Goal: Use online tool/utility: Utilize a website feature to perform a specific function

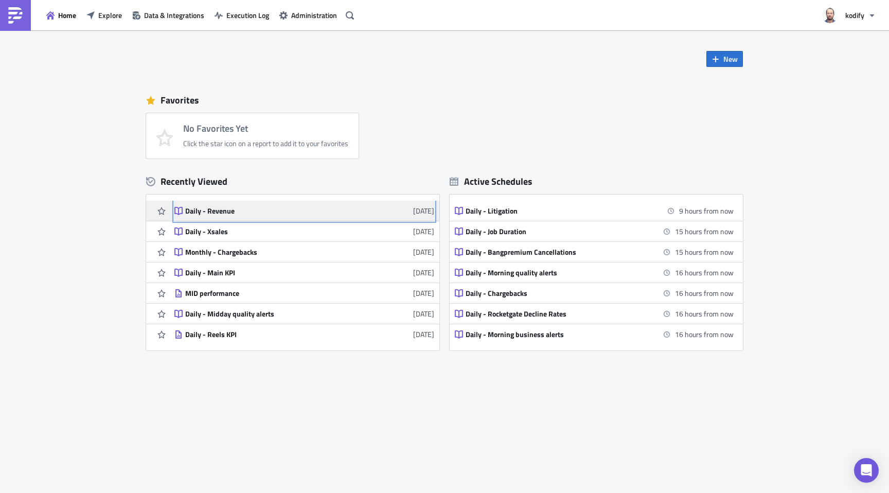
click at [219, 212] on div "Daily - Revenue" at bounding box center [275, 210] width 180 height 9
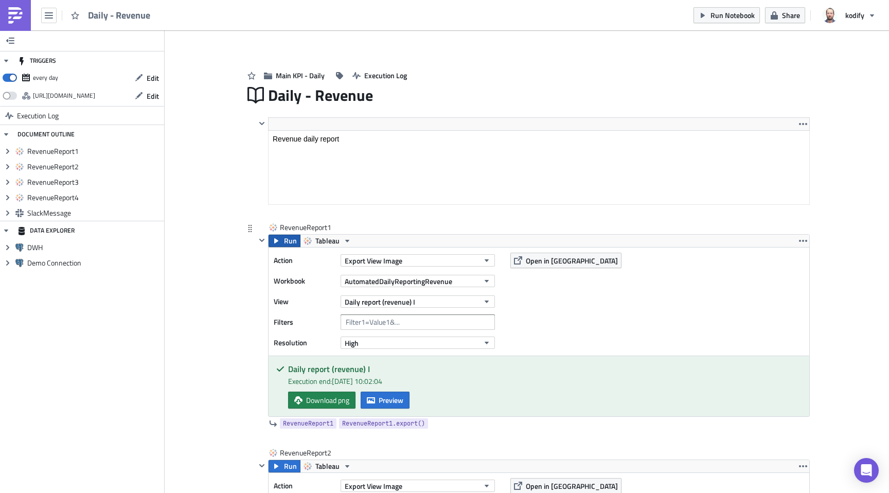
click at [274, 241] on icon "button" at bounding box center [276, 240] width 4 height 5
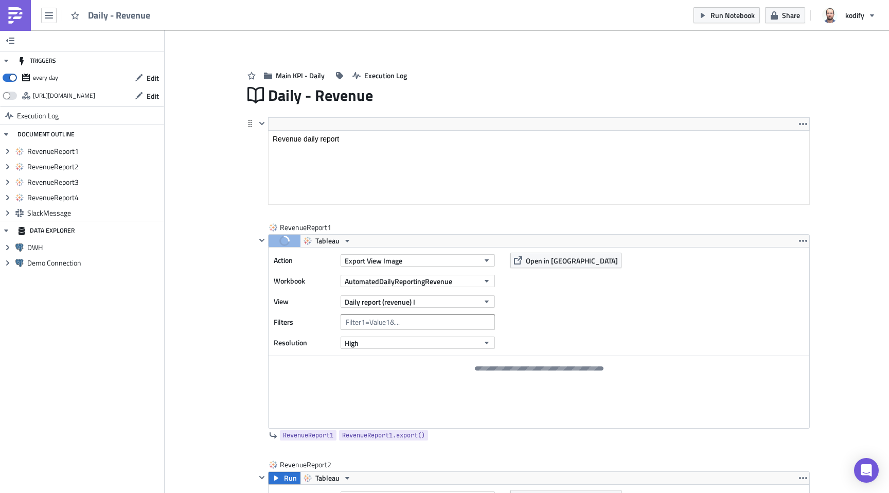
scroll to position [12, 0]
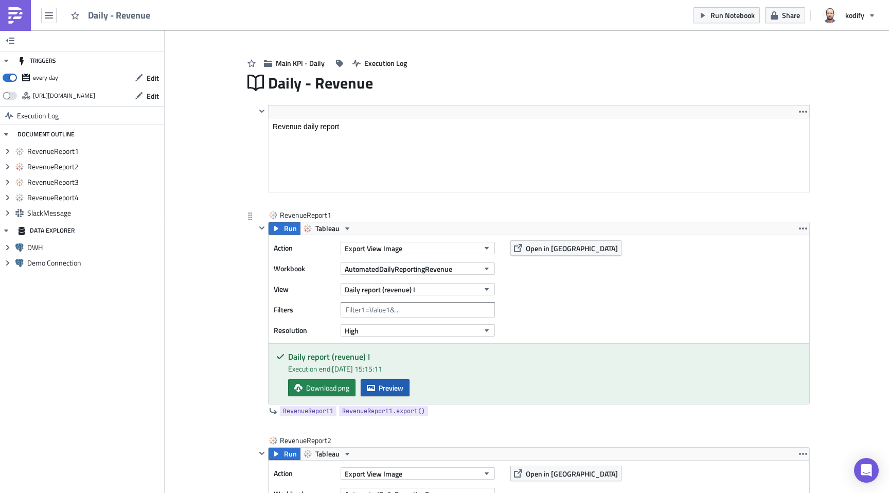
click at [385, 385] on span "Preview" at bounding box center [390, 387] width 25 height 11
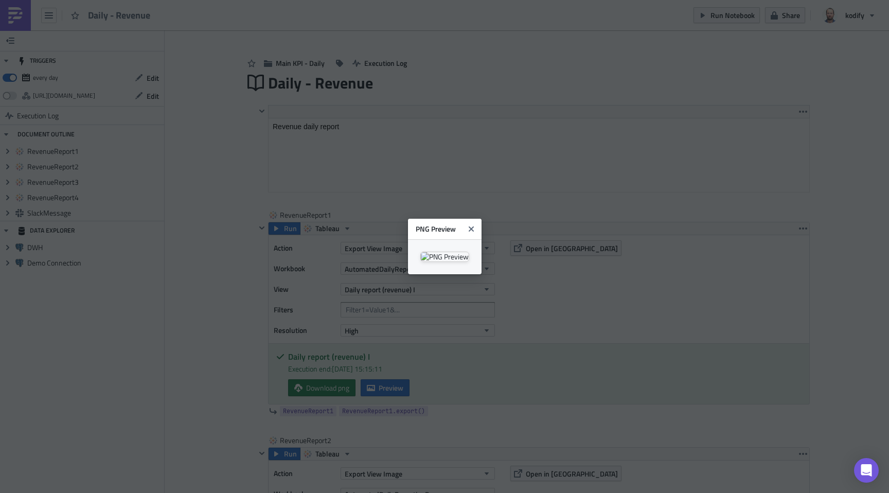
click at [131, 322] on body "Daily - Revenue Run Notebook Share kodify TRIGGERS every day Edit [URL][DOMAIN_…" at bounding box center [444, 247] width 889 height 494
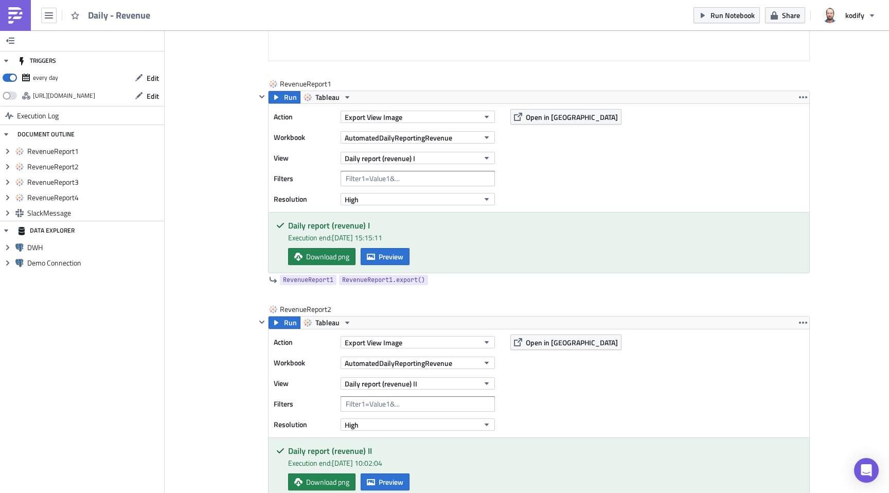
scroll to position [157, 0]
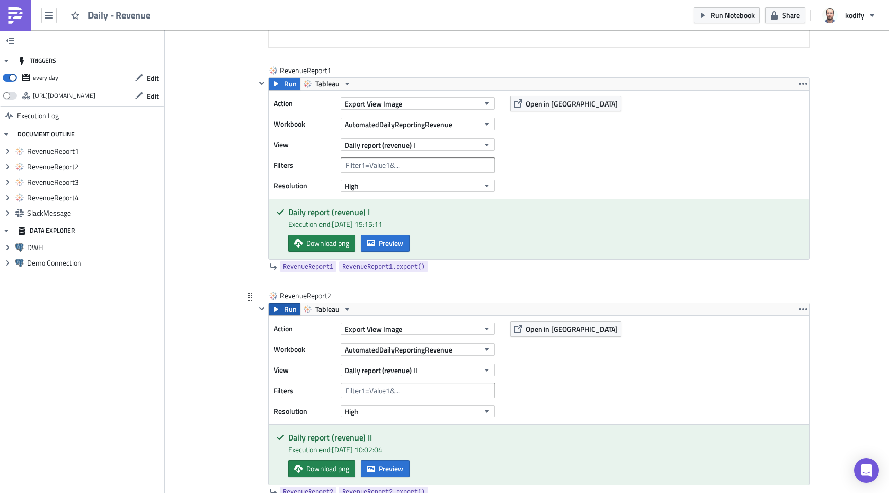
click at [274, 307] on icon "button" at bounding box center [276, 309] width 4 height 5
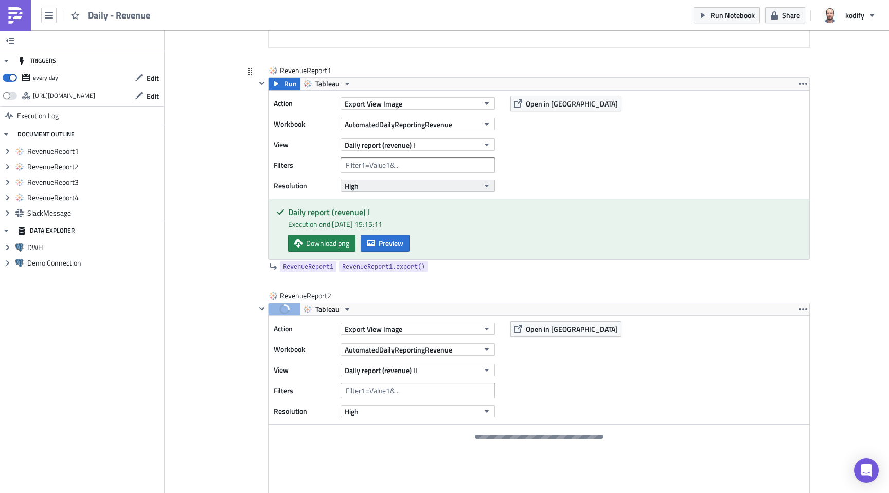
scroll to position [255, 0]
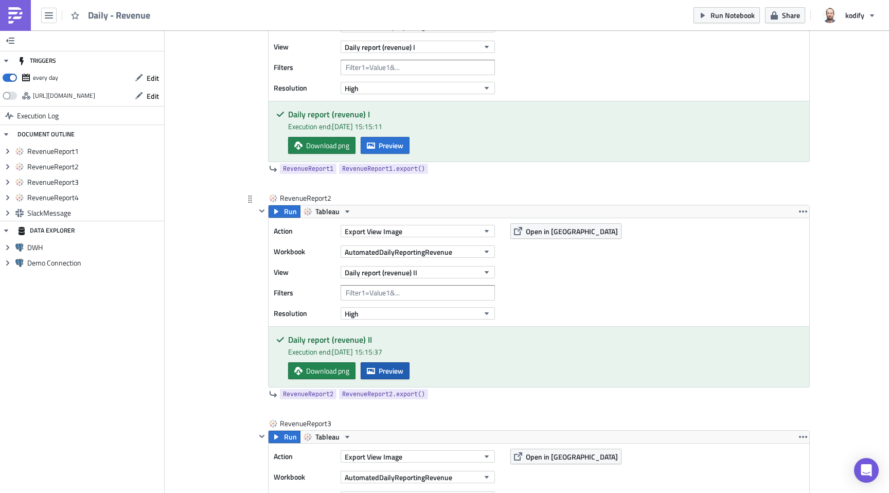
click at [384, 373] on span "Preview" at bounding box center [390, 370] width 25 height 11
click at [169, 304] on body "Daily - Revenue Run Notebook Share kodify TRIGGERS every day Edit [URL][DOMAIN_…" at bounding box center [444, 247] width 889 height 494
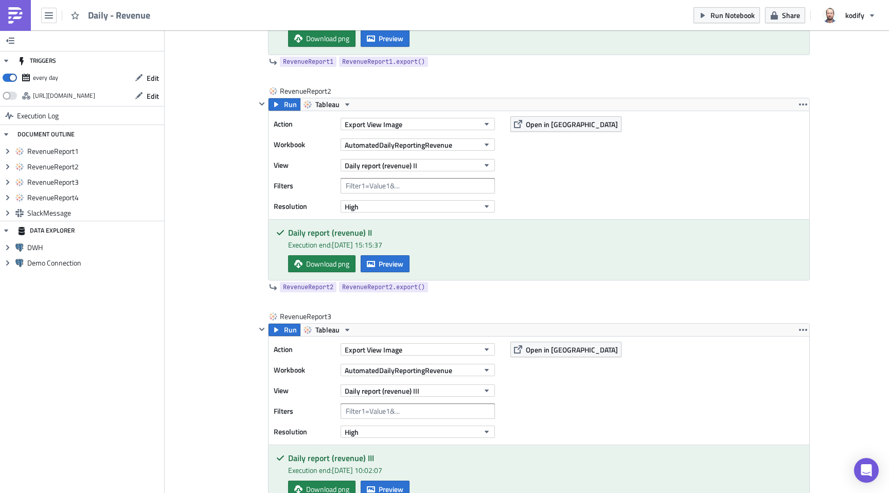
scroll to position [375, 0]
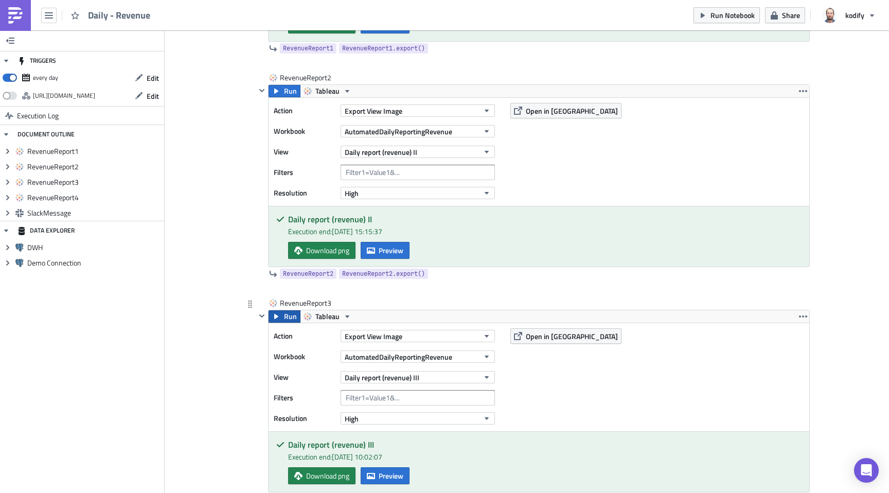
click at [279, 320] on button "Run" at bounding box center [284, 316] width 32 height 12
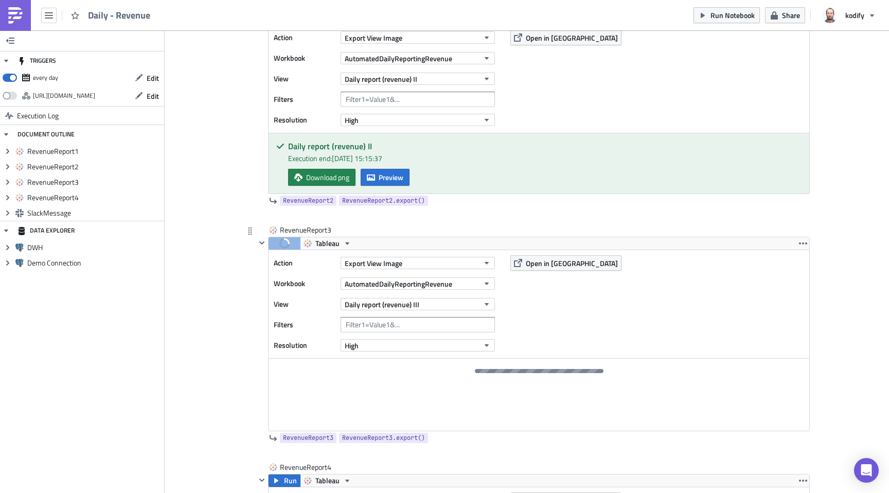
scroll to position [461, 0]
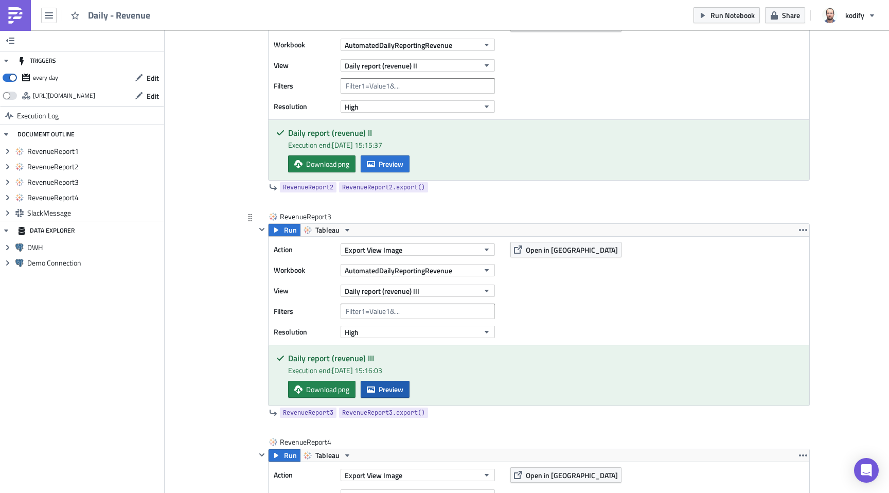
click at [402, 386] on button "Preview" at bounding box center [384, 389] width 49 height 17
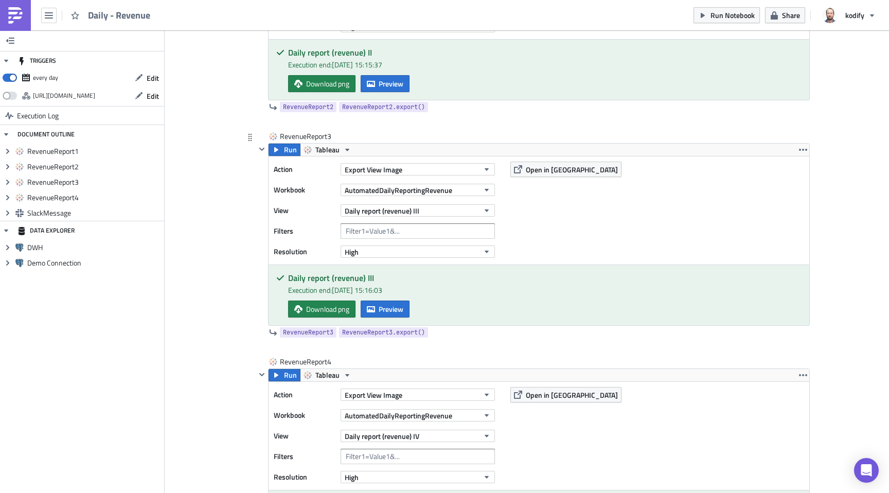
scroll to position [555, 0]
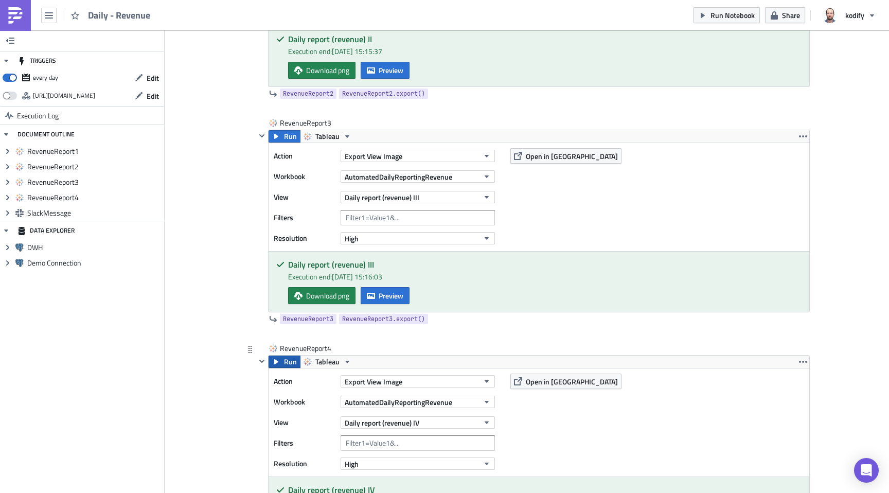
click at [284, 360] on span "Run" at bounding box center [290, 361] width 13 height 12
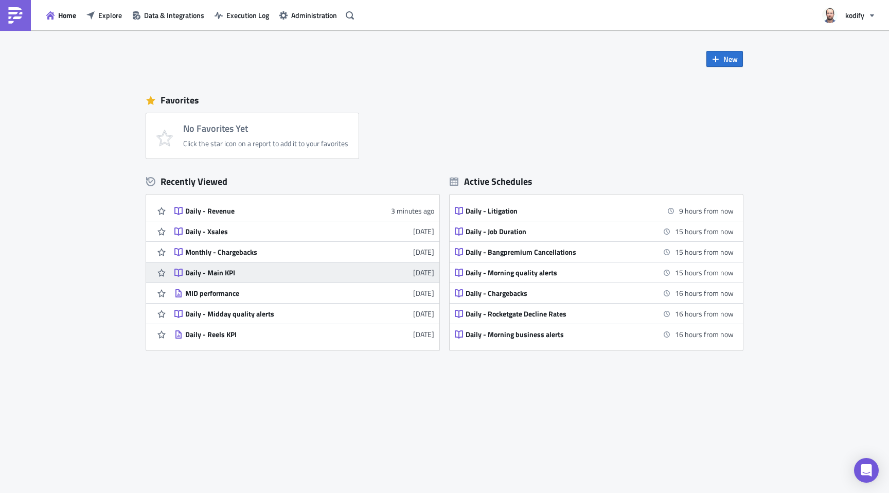
click at [239, 269] on div "Daily - Main KPI" at bounding box center [275, 272] width 180 height 9
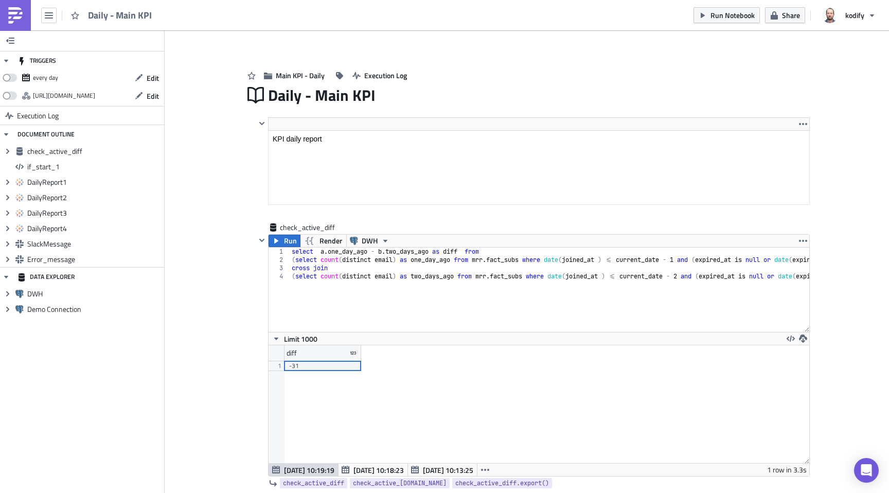
scroll to position [118, 540]
click at [7, 77] on span at bounding box center [10, 78] width 14 height 8
click at [7, 77] on input "checkbox" at bounding box center [8, 74] width 7 height 7
checkbox input "true"
click at [715, 11] on span "Run Notebook" at bounding box center [732, 15] width 44 height 11
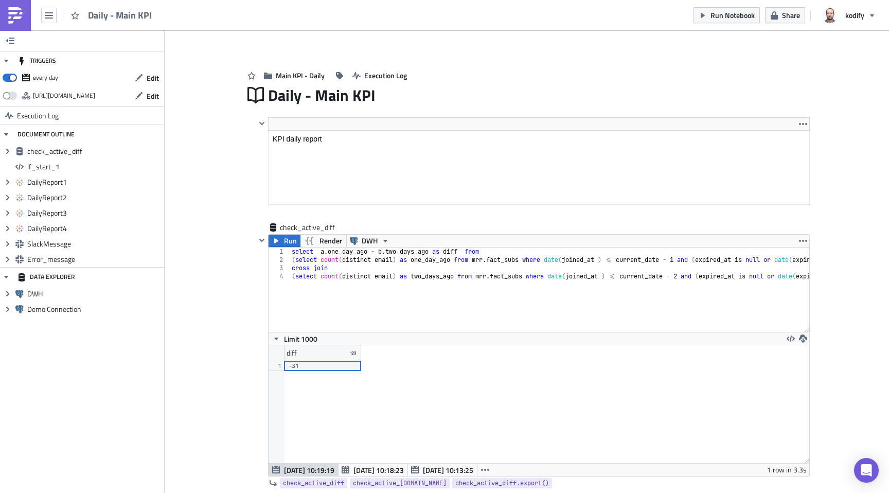
click at [17, 20] on img at bounding box center [15, 15] width 16 height 16
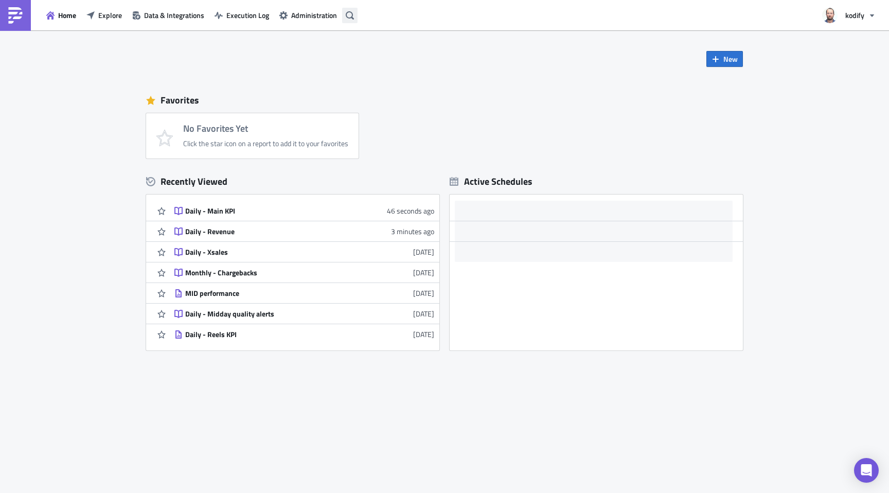
click at [349, 19] on icon "button" at bounding box center [350, 15] width 8 height 8
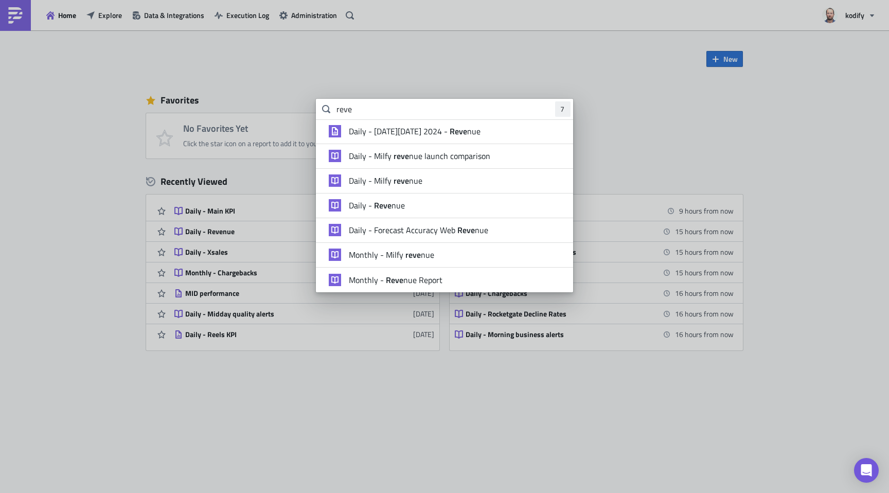
type input "reve"
click at [392, 204] on span "Daily - Reve nue" at bounding box center [377, 205] width 56 height 10
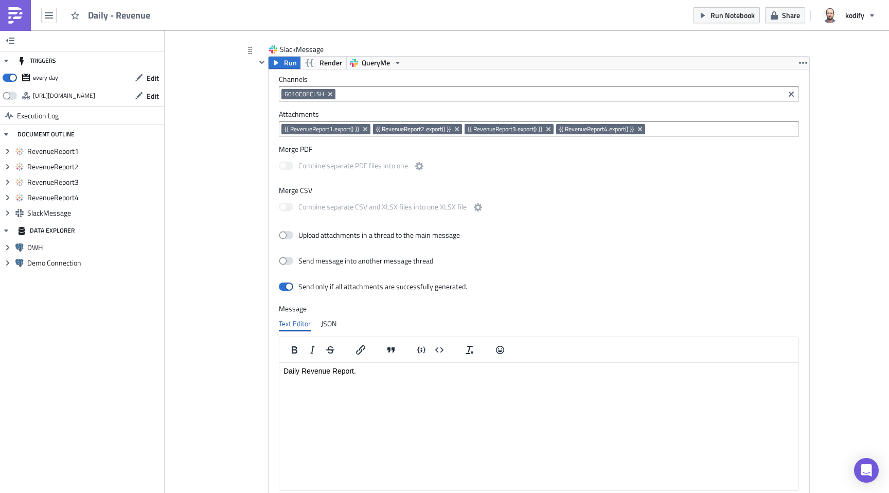
scroll to position [1072, 0]
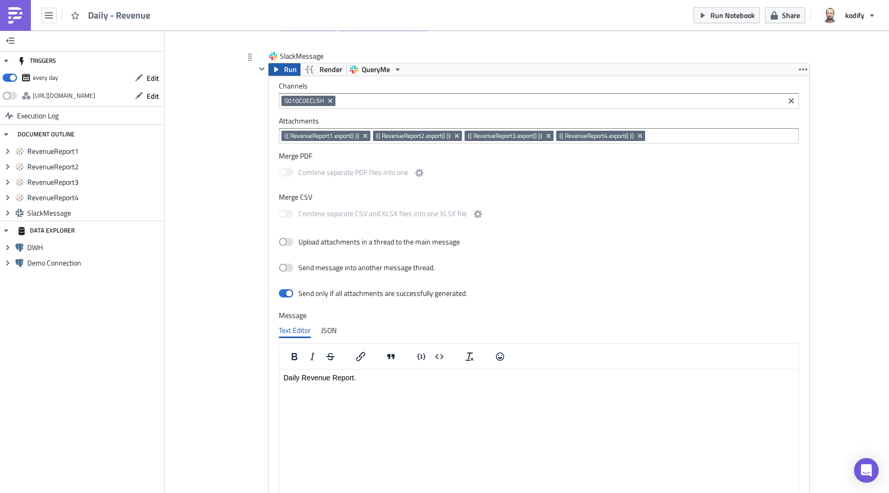
click at [279, 71] on button "Run" at bounding box center [284, 69] width 32 height 12
click at [15, 15] on img at bounding box center [15, 15] width 16 height 16
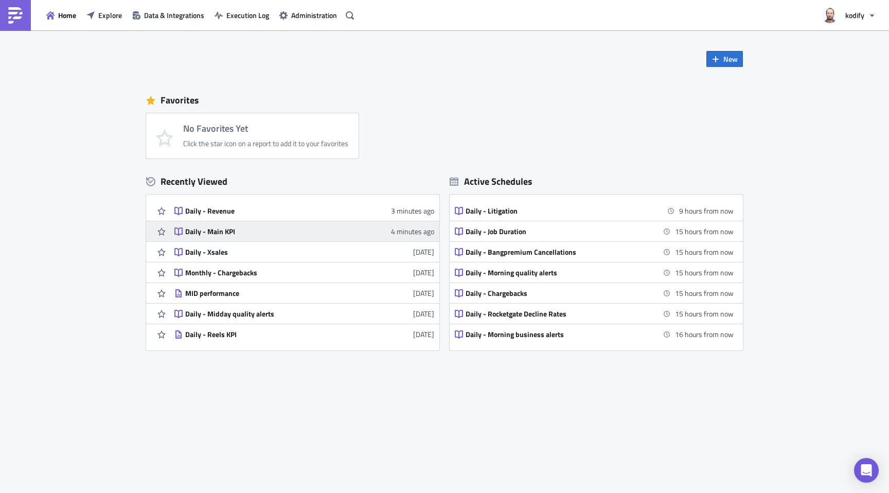
click at [235, 233] on div "Daily - Main KPI" at bounding box center [275, 231] width 180 height 9
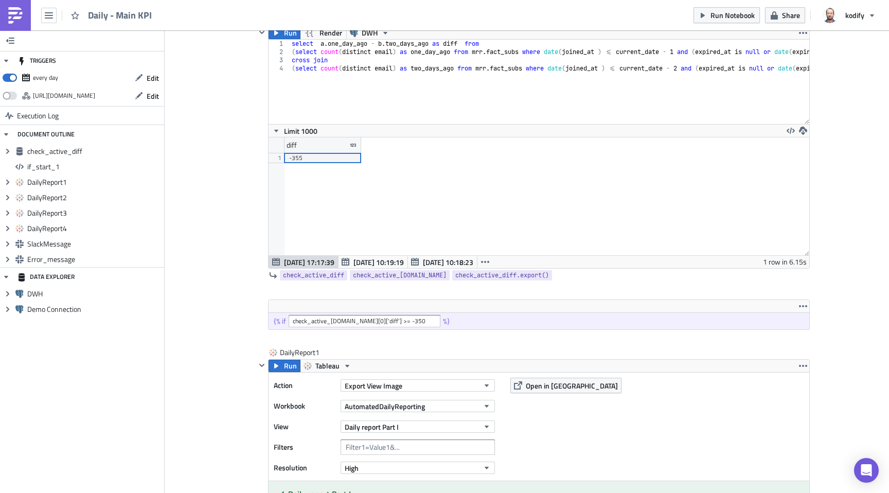
scroll to position [221, 0]
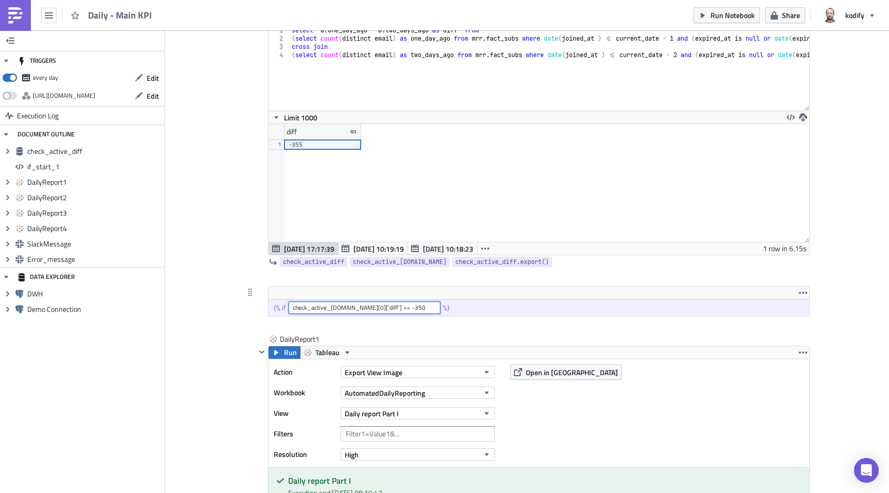
click at [399, 310] on input "check_active_[DOMAIN_NAME][0]['diff'] >= -350" at bounding box center [365, 307] width 152 height 12
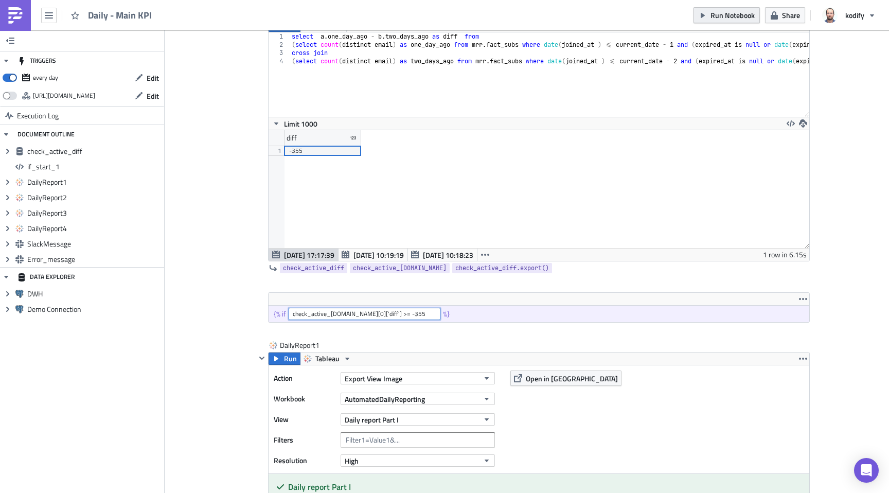
type input "check_active_[DOMAIN_NAME][0]['diff'] >= -355"
click at [712, 13] on span "Run Notebook" at bounding box center [732, 15] width 44 height 11
